Goal: Navigation & Orientation: Find specific page/section

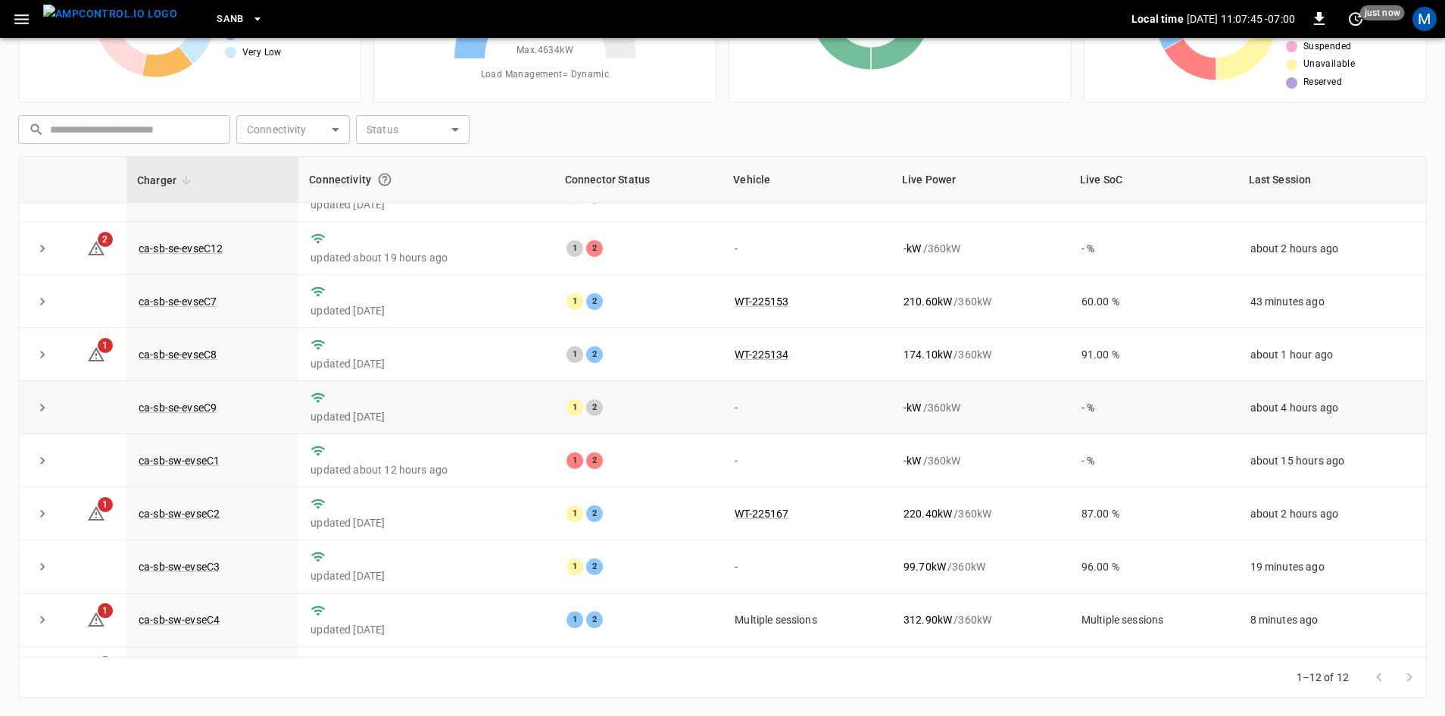
scroll to position [192, 0]
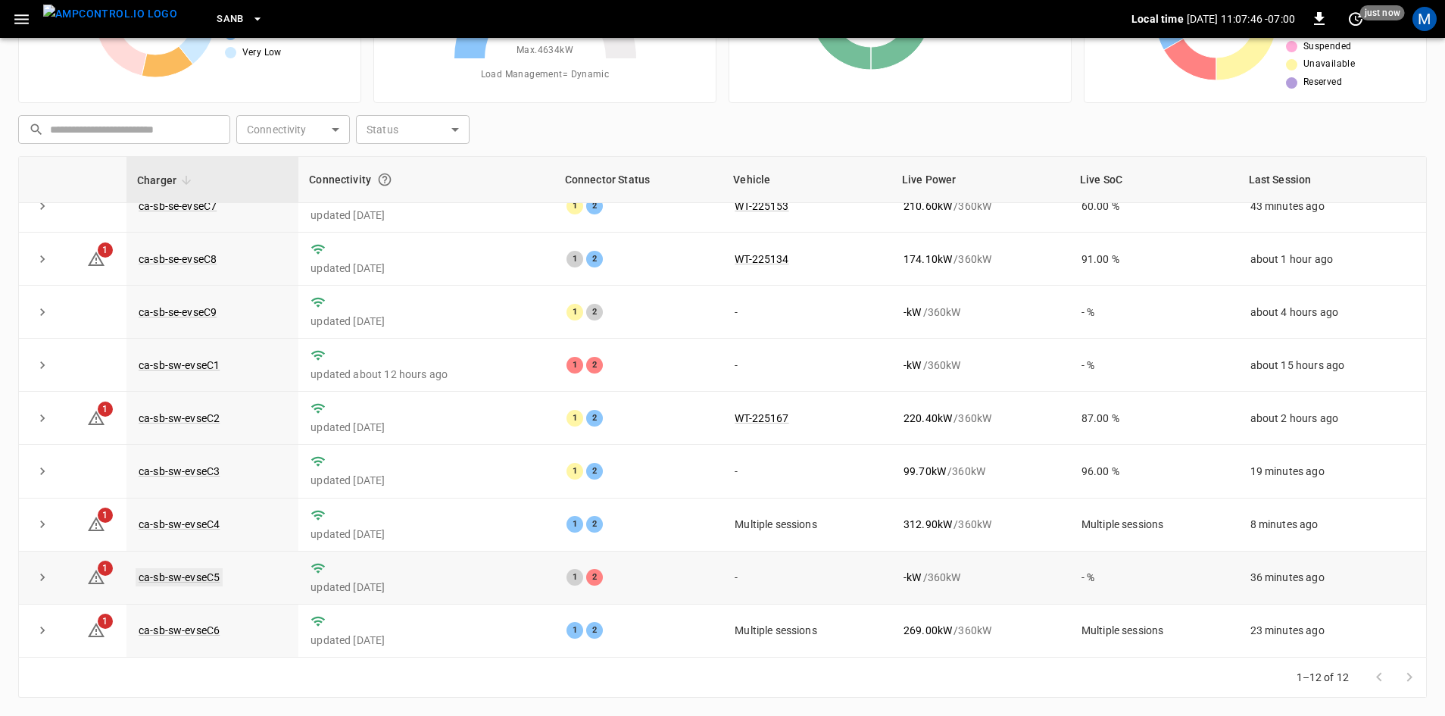
click at [201, 570] on link "ca-sb-sw-evseC5" at bounding box center [179, 577] width 87 height 18
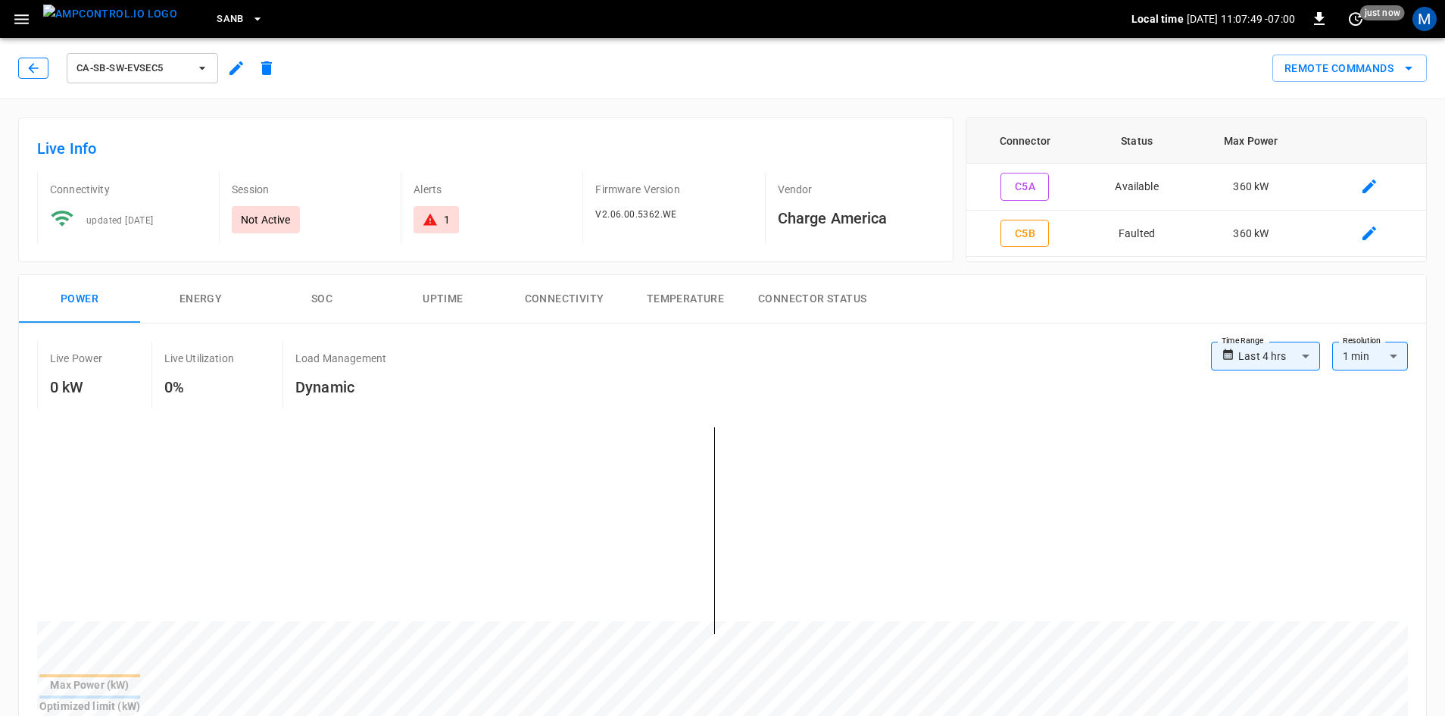
click at [36, 73] on icon "button" at bounding box center [33, 68] width 15 height 15
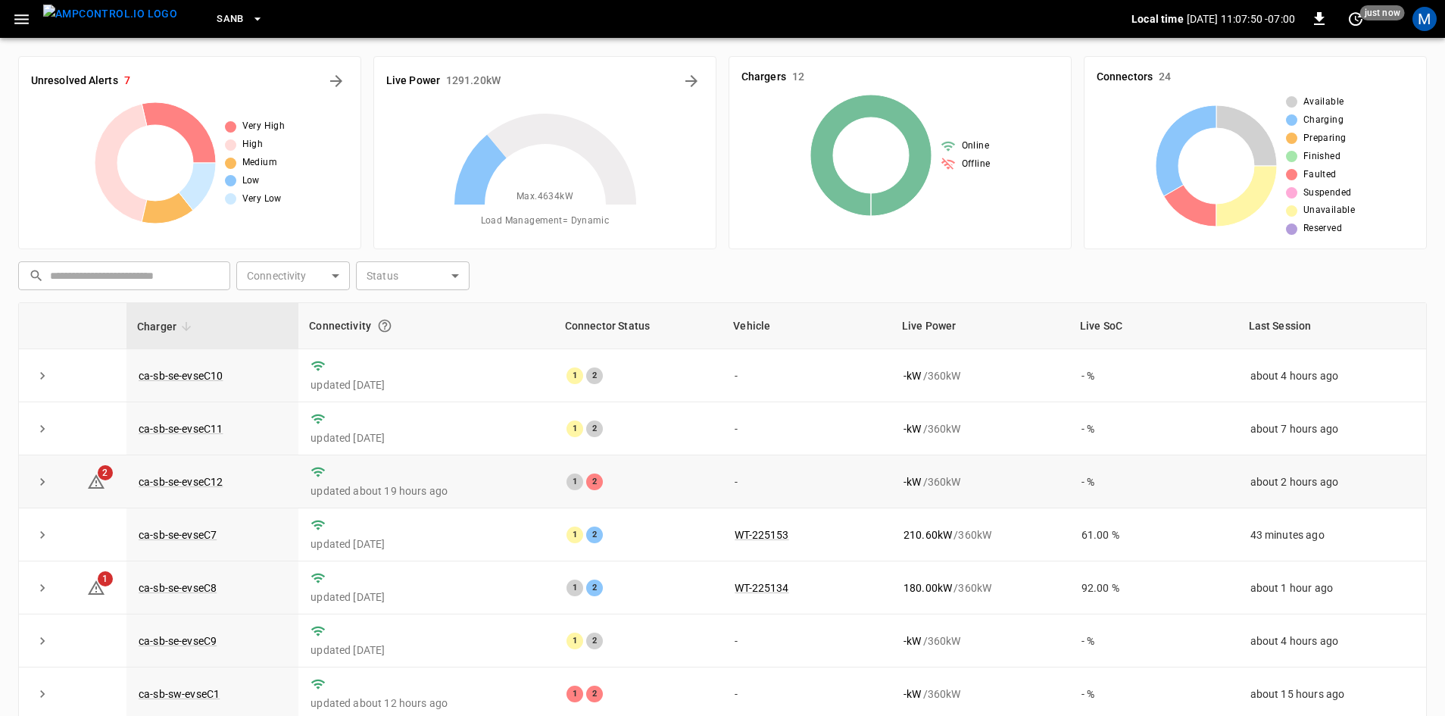
click at [184, 490] on td "ca-sb-se-evseC12" at bounding box center [212, 481] width 172 height 53
click at [192, 484] on link "ca-sb-se-evseC12" at bounding box center [181, 482] width 90 height 18
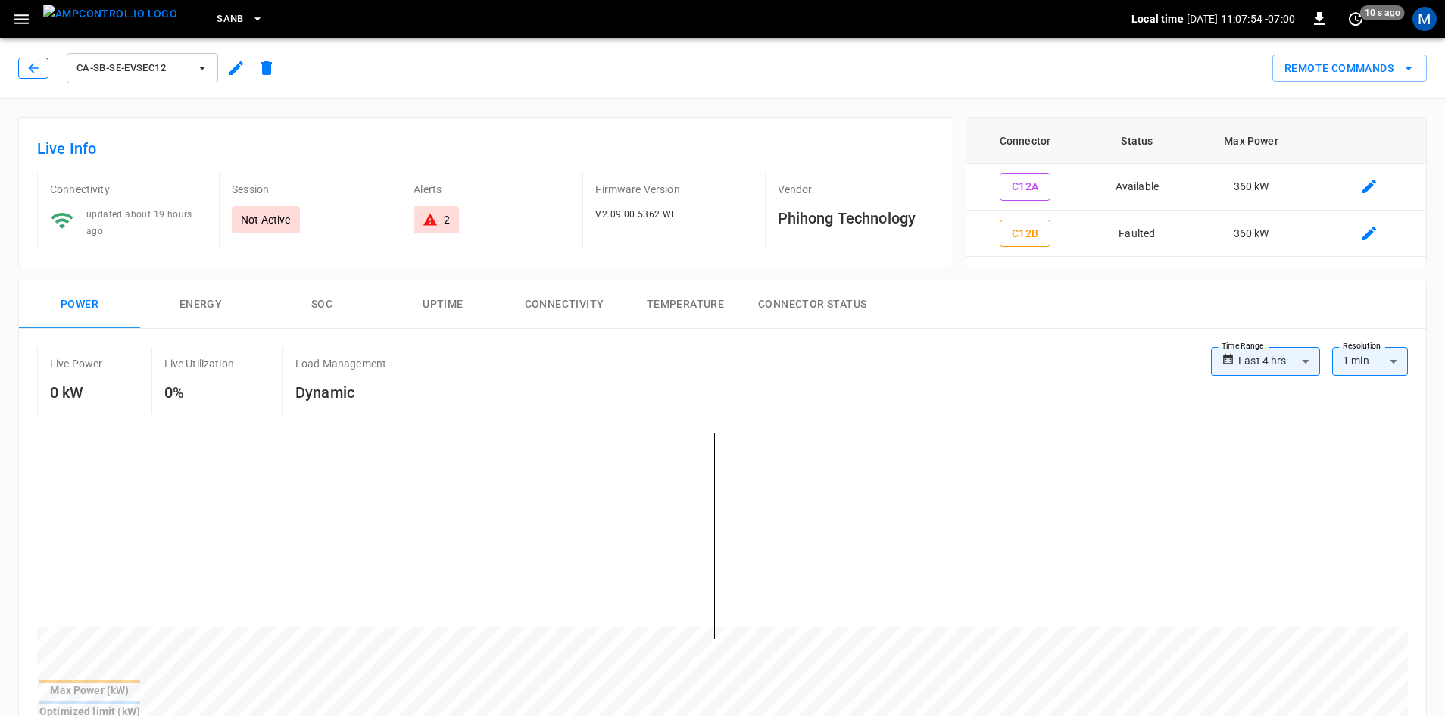
click at [27, 67] on icon "button" at bounding box center [33, 68] width 15 height 15
